Goal: Information Seeking & Learning: Learn about a topic

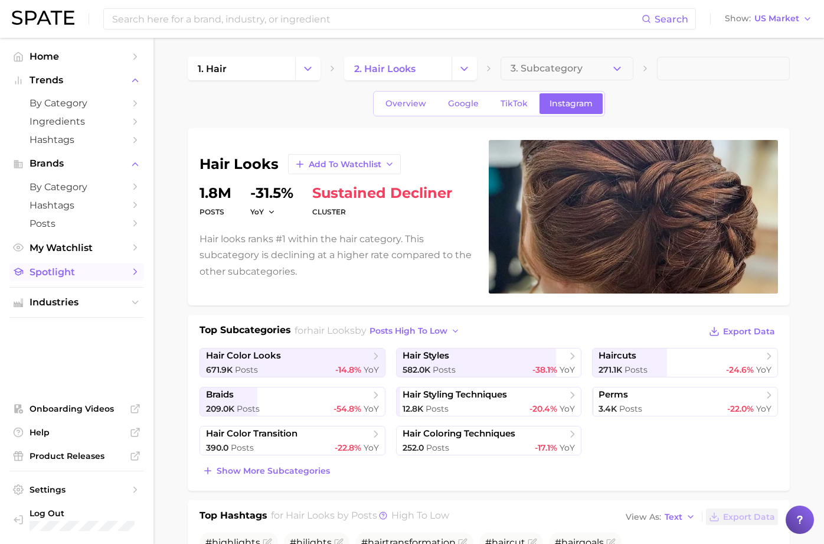
click at [123, 275] on span "Spotlight" at bounding box center [77, 271] width 94 height 11
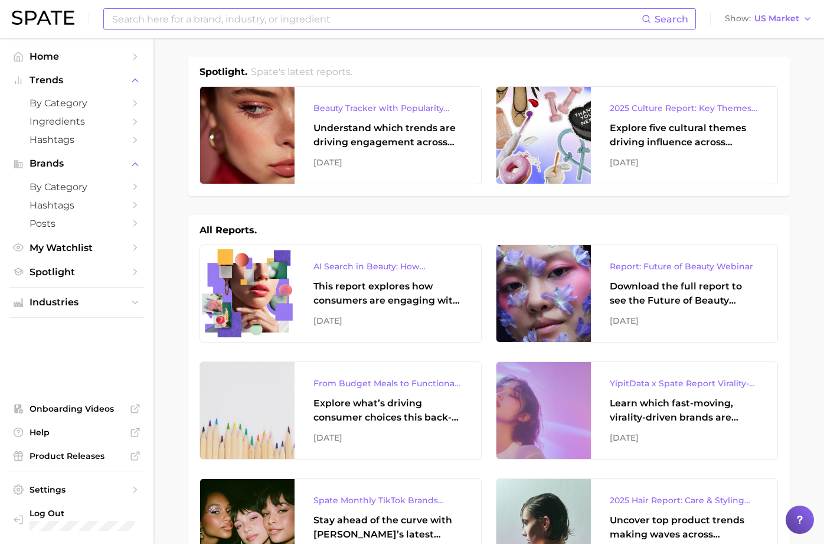
click at [332, 13] on input at bounding box center [376, 19] width 531 height 20
type input "[MEDICAL_DATA]"
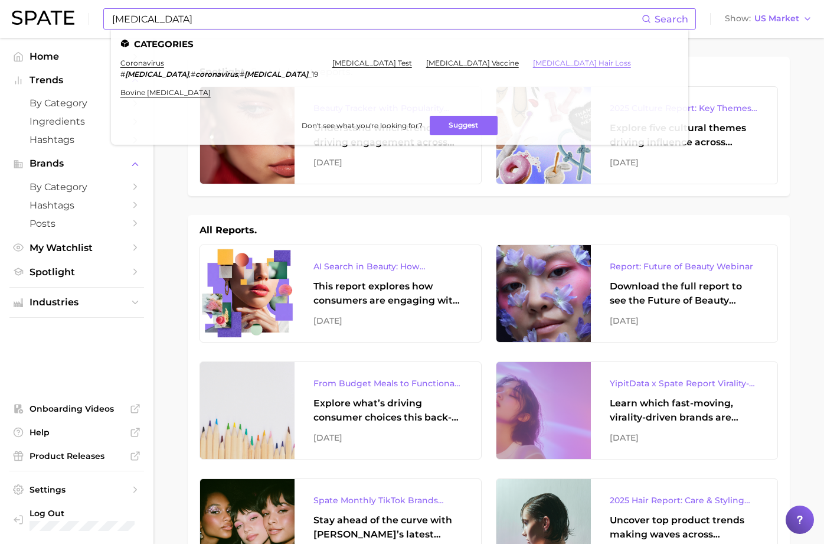
click at [533, 61] on link "[MEDICAL_DATA] hair loss" at bounding box center [582, 62] width 98 height 9
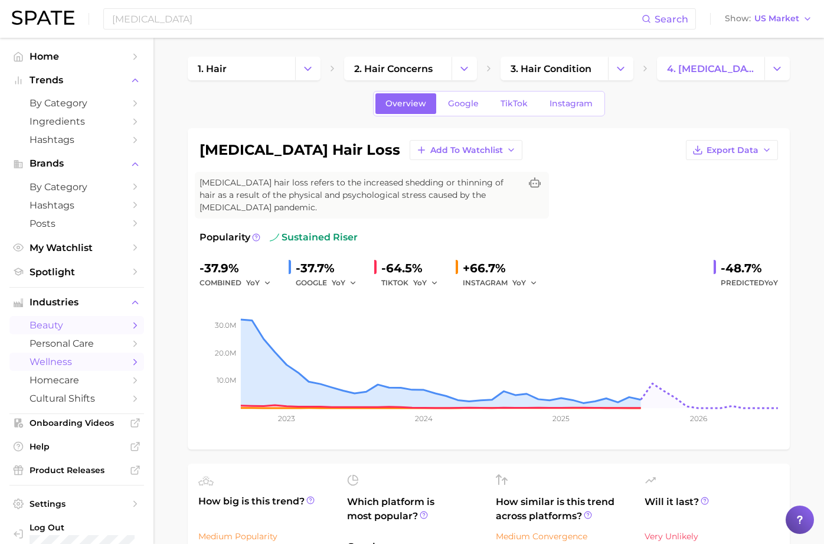
scroll to position [18, 0]
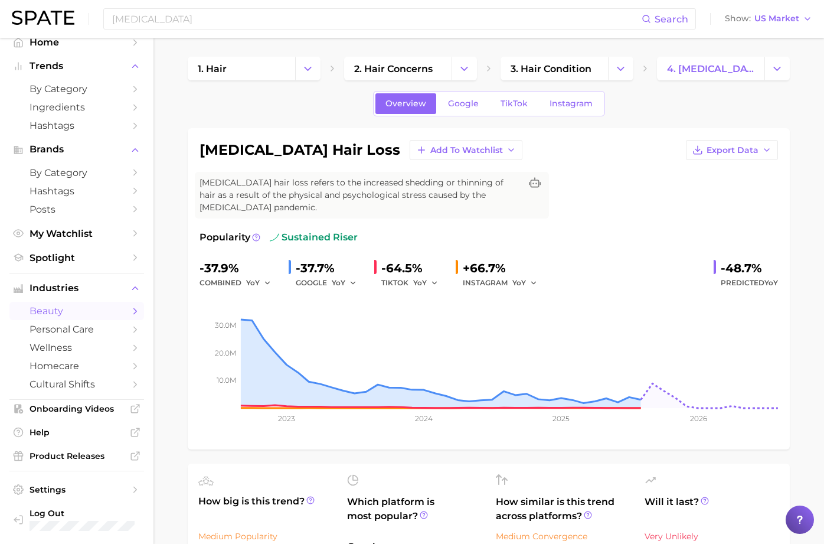
click at [64, 267] on ul "Home Trends by Category Ingredients Hashtags Brands by Category Hashtags Posts …" at bounding box center [76, 283] width 135 height 501
click at [120, 255] on span "Spotlight" at bounding box center [77, 257] width 94 height 11
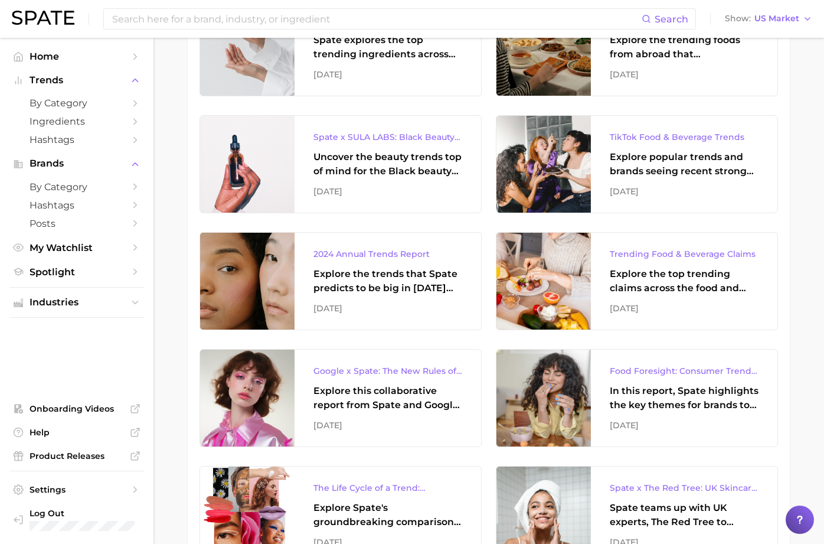
scroll to position [2381, 0]
